Goal: Check status: Check status

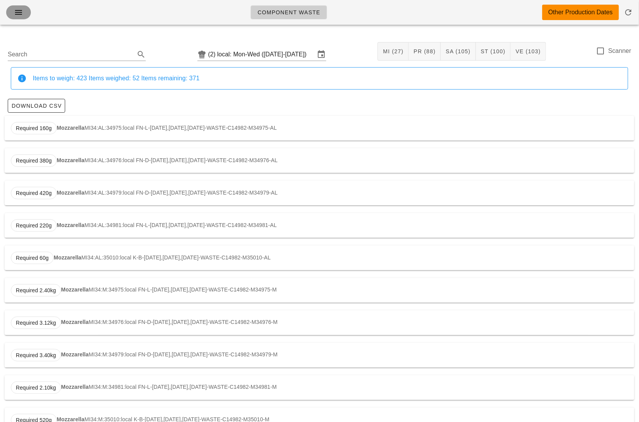
click at [30, 13] on button "button" at bounding box center [18, 12] width 25 height 14
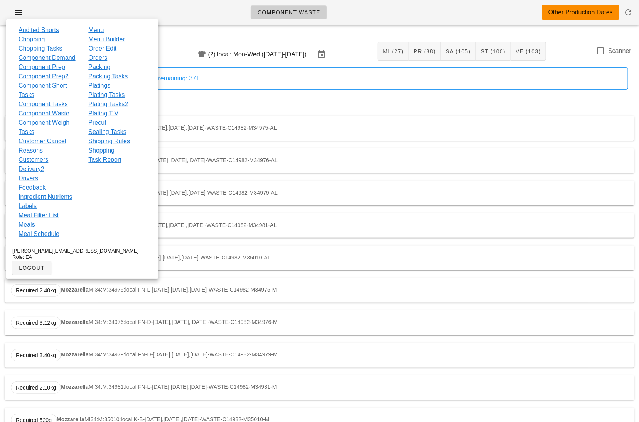
click at [99, 58] on link "Orders" at bounding box center [97, 57] width 19 height 9
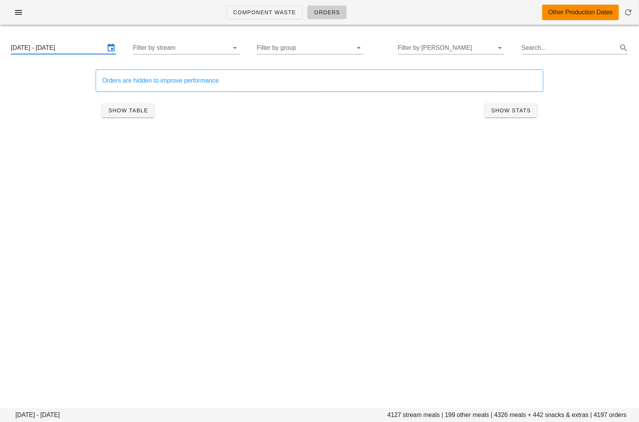
click at [74, 48] on input "[DATE] - [DATE]" at bounding box center [58, 48] width 95 height 12
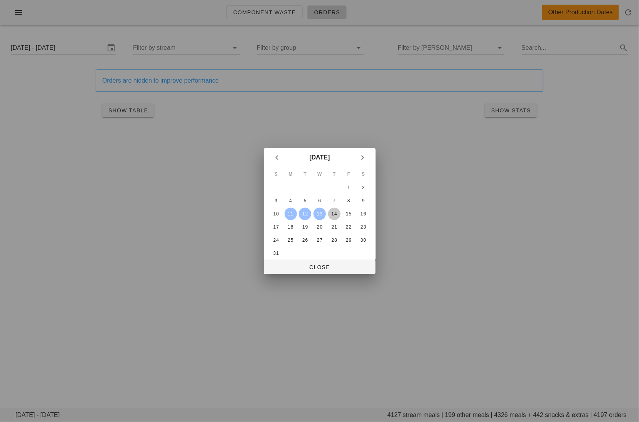
click at [338, 213] on div "14" at bounding box center [334, 213] width 12 height 5
click at [363, 212] on div "16" at bounding box center [363, 213] width 12 height 5
click at [341, 267] on span "Close" at bounding box center [320, 267] width 100 height 6
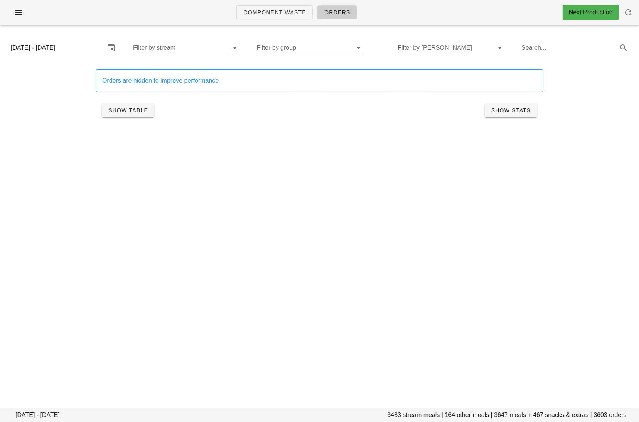
click at [302, 49] on input "Filter by group" at bounding box center [304, 48] width 95 height 12
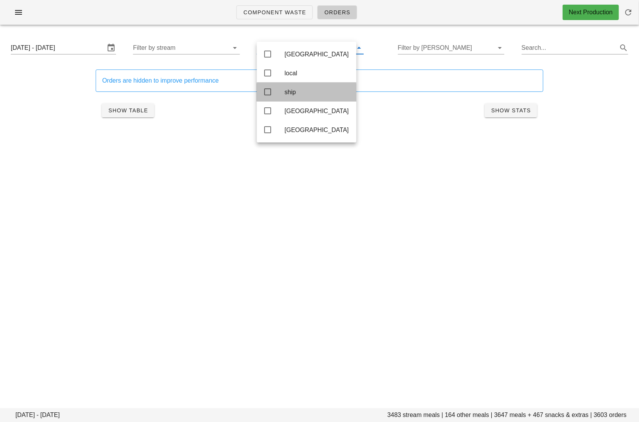
click at [300, 91] on div "ship" at bounding box center [318, 91] width 66 height 7
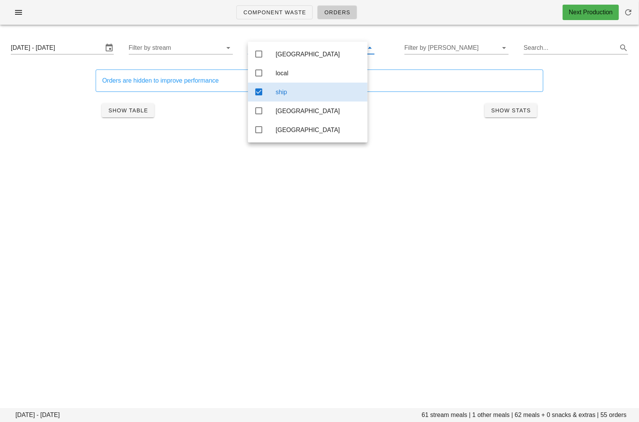
click at [289, 95] on div "ship" at bounding box center [319, 91] width 86 height 7
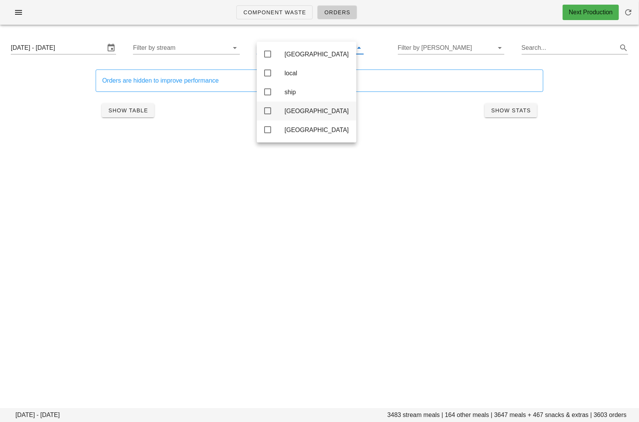
click at [289, 110] on div "[GEOGRAPHIC_DATA]" at bounding box center [318, 110] width 66 height 7
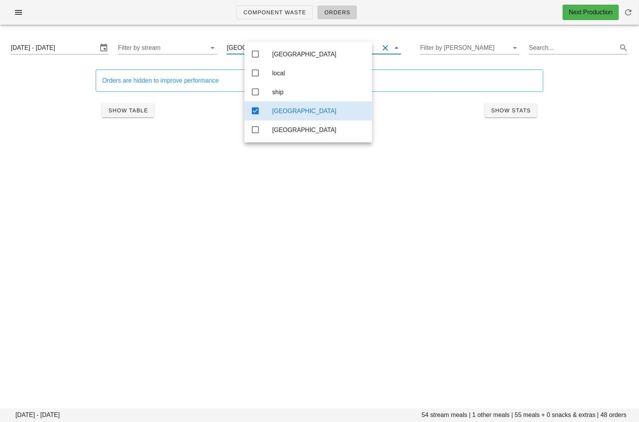
click at [290, 219] on div "Component Waste Orders Next Production [DATE] - [DATE] stream meals | 1 other m…" at bounding box center [319, 211] width 639 height 422
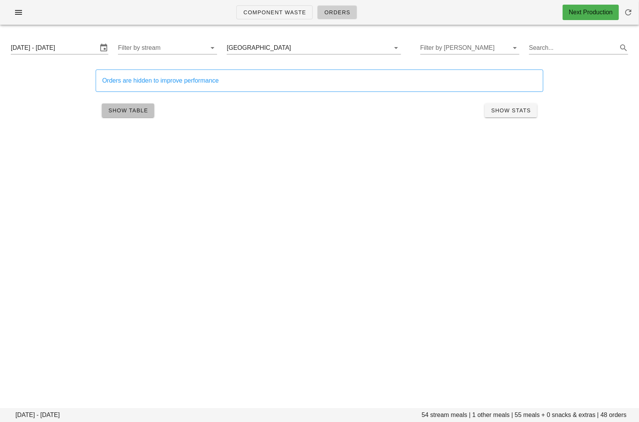
click at [141, 114] on button "Show Table" at bounding box center [128, 110] width 52 height 14
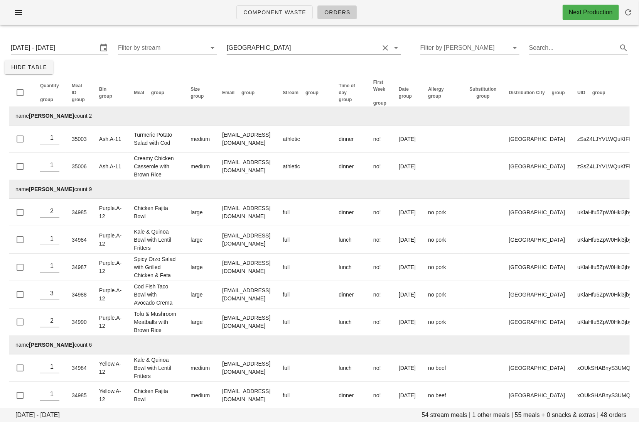
click at [294, 49] on input "text" at bounding box center [336, 48] width 87 height 12
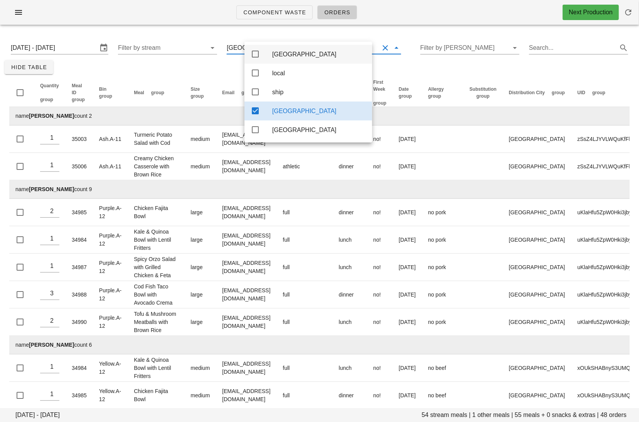
click at [280, 57] on div "[GEOGRAPHIC_DATA]" at bounding box center [319, 54] width 94 height 7
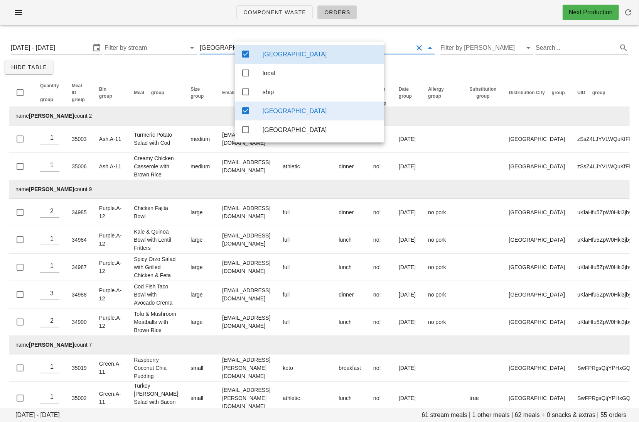
click at [278, 111] on div "[GEOGRAPHIC_DATA]" at bounding box center [320, 110] width 115 height 7
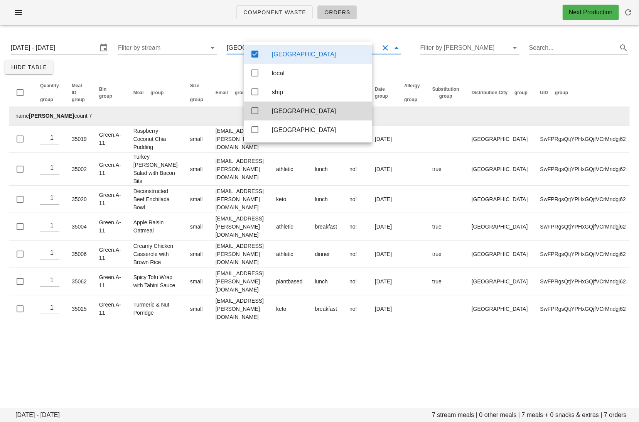
click at [214, 68] on div "[DATE] - [DATE] 7 stream meals | 0 other meals | 7 meals + 0 snacks & extras | …" at bounding box center [319, 181] width 639 height 300
